Goal: Task Accomplishment & Management: Manage account settings

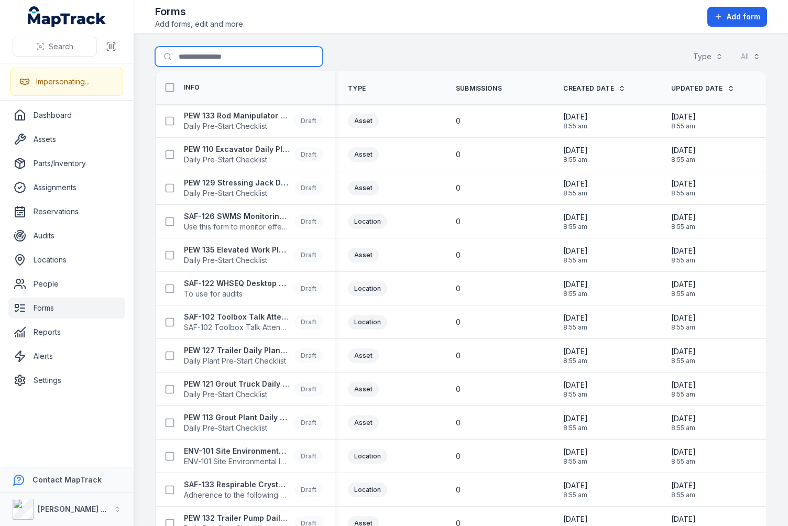
click at [214, 51] on input "Search for forms" at bounding box center [239, 57] width 168 height 20
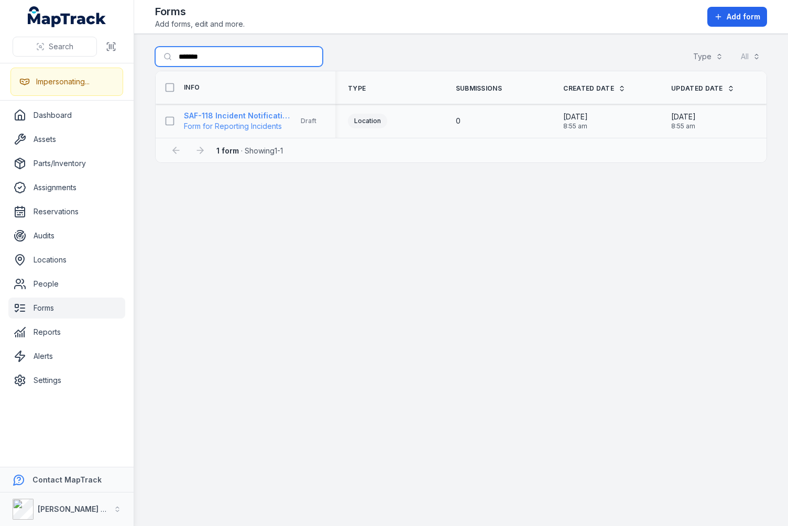
type input "*******"
click at [220, 119] on strong "SAF-118 Incident Notification Form" at bounding box center [237, 116] width 106 height 10
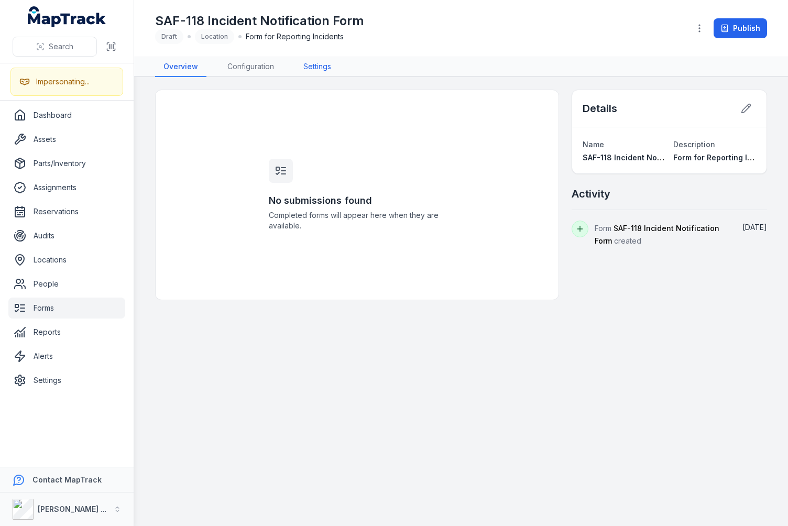
click at [313, 71] on link "Settings" at bounding box center [317, 67] width 45 height 20
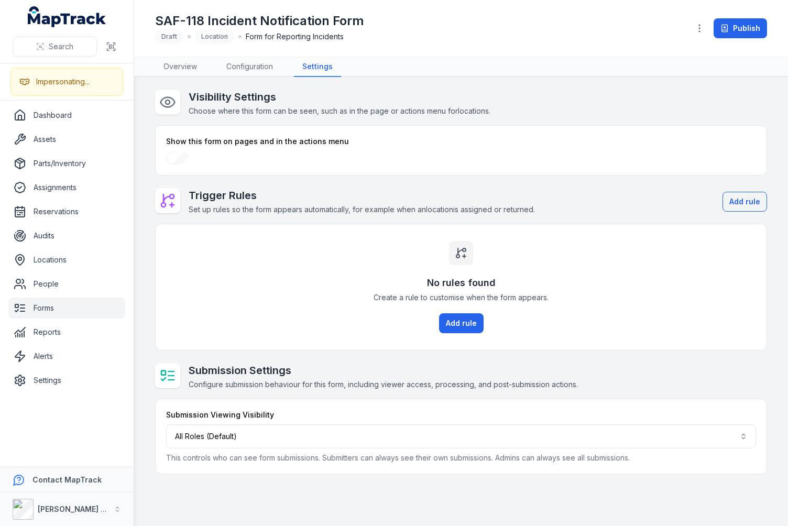
click at [387, 41] on div "SAF-118 Incident Notification Form Draft Location Form for Reporting Incidents" at bounding box center [418, 28] width 526 height 31
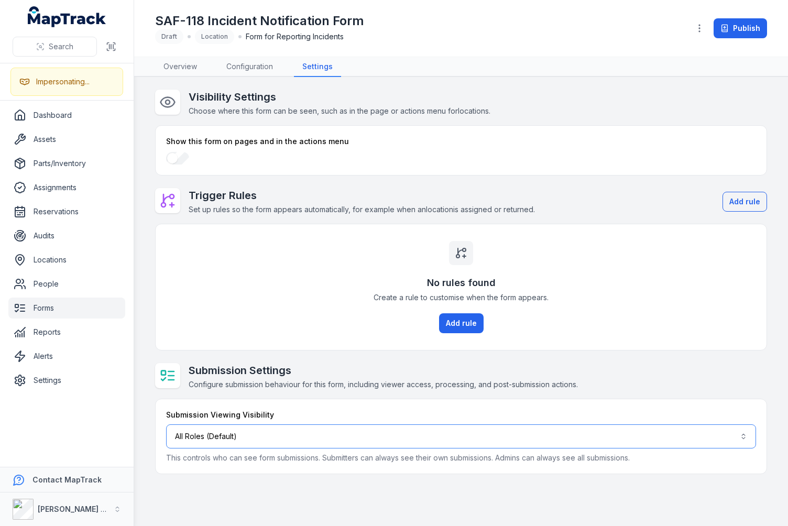
click at [284, 446] on button "All Roles (Default)" at bounding box center [461, 436] width 590 height 24
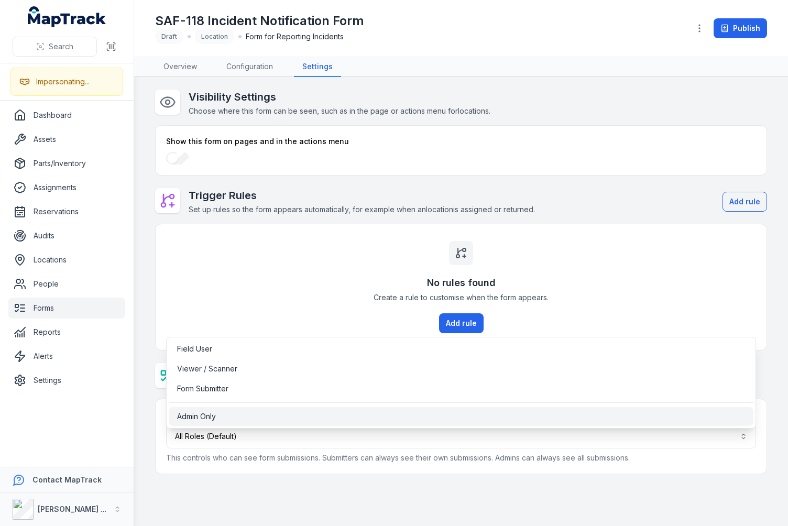
click at [201, 418] on span "Admin Only" at bounding box center [196, 416] width 39 height 10
click at [153, 386] on main "Visibility Settings Choose where this form can be seen, such as in the page or …" at bounding box center [461, 301] width 654 height 449
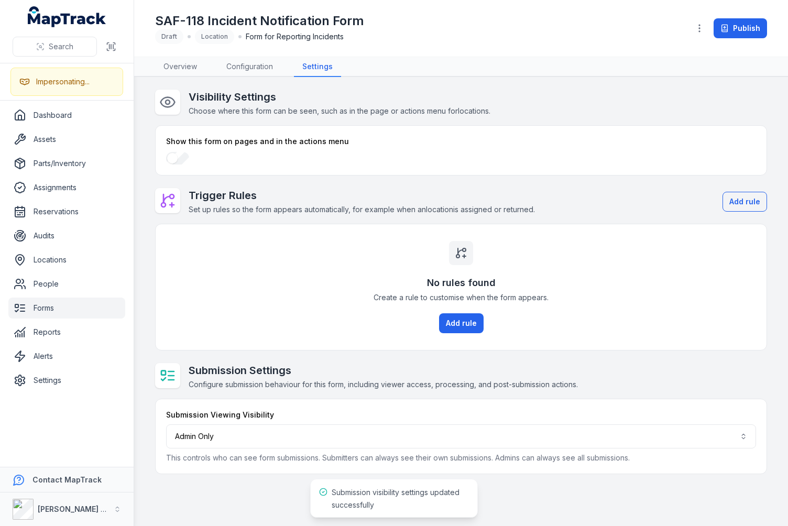
click at [257, 376] on h2 "Submission Settings" at bounding box center [383, 370] width 389 height 15
